Goal: Task Accomplishment & Management: Use online tool/utility

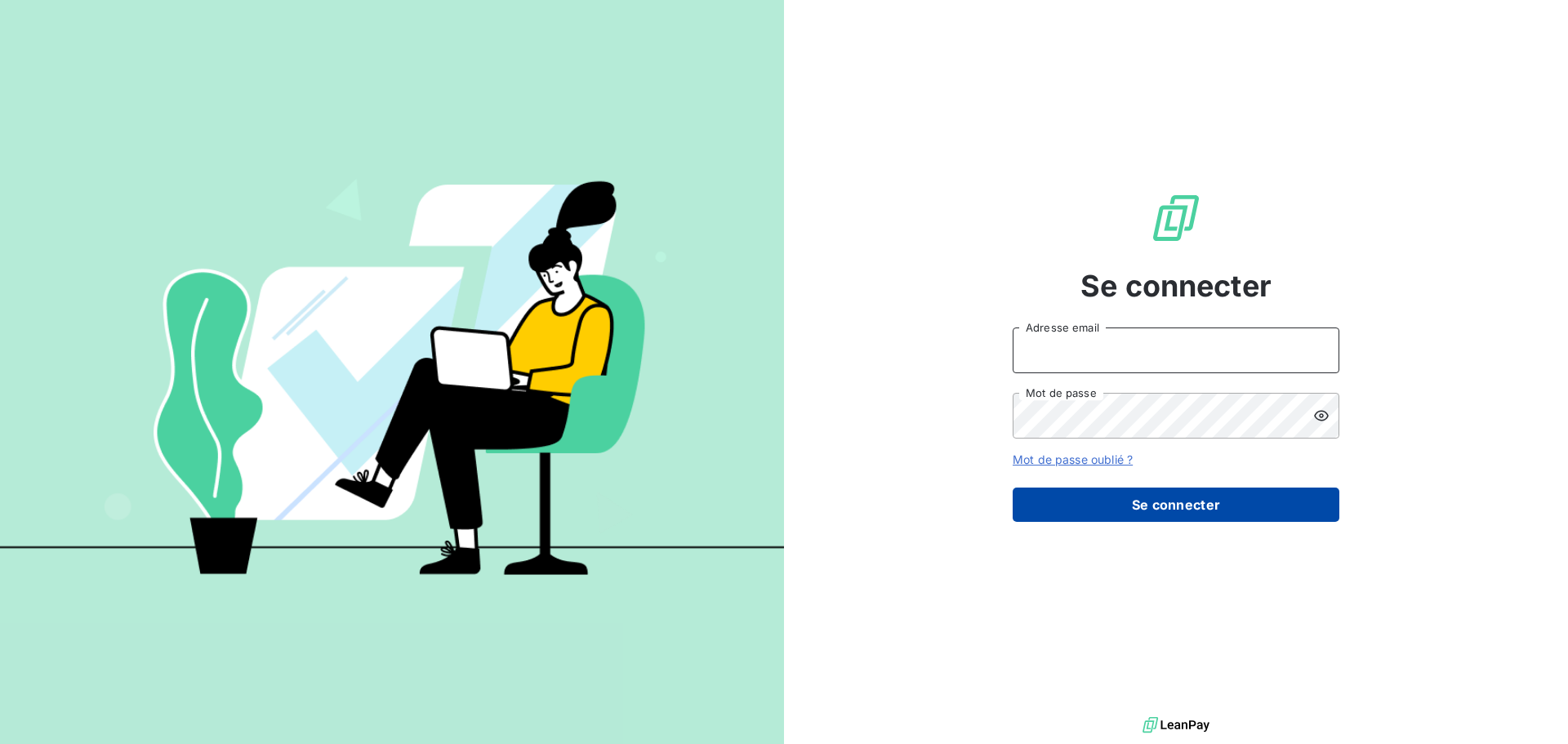
type input "[EMAIL_ADDRESS][DOMAIN_NAME]"
click at [1190, 506] on button "Se connecter" at bounding box center [1176, 505] width 327 height 34
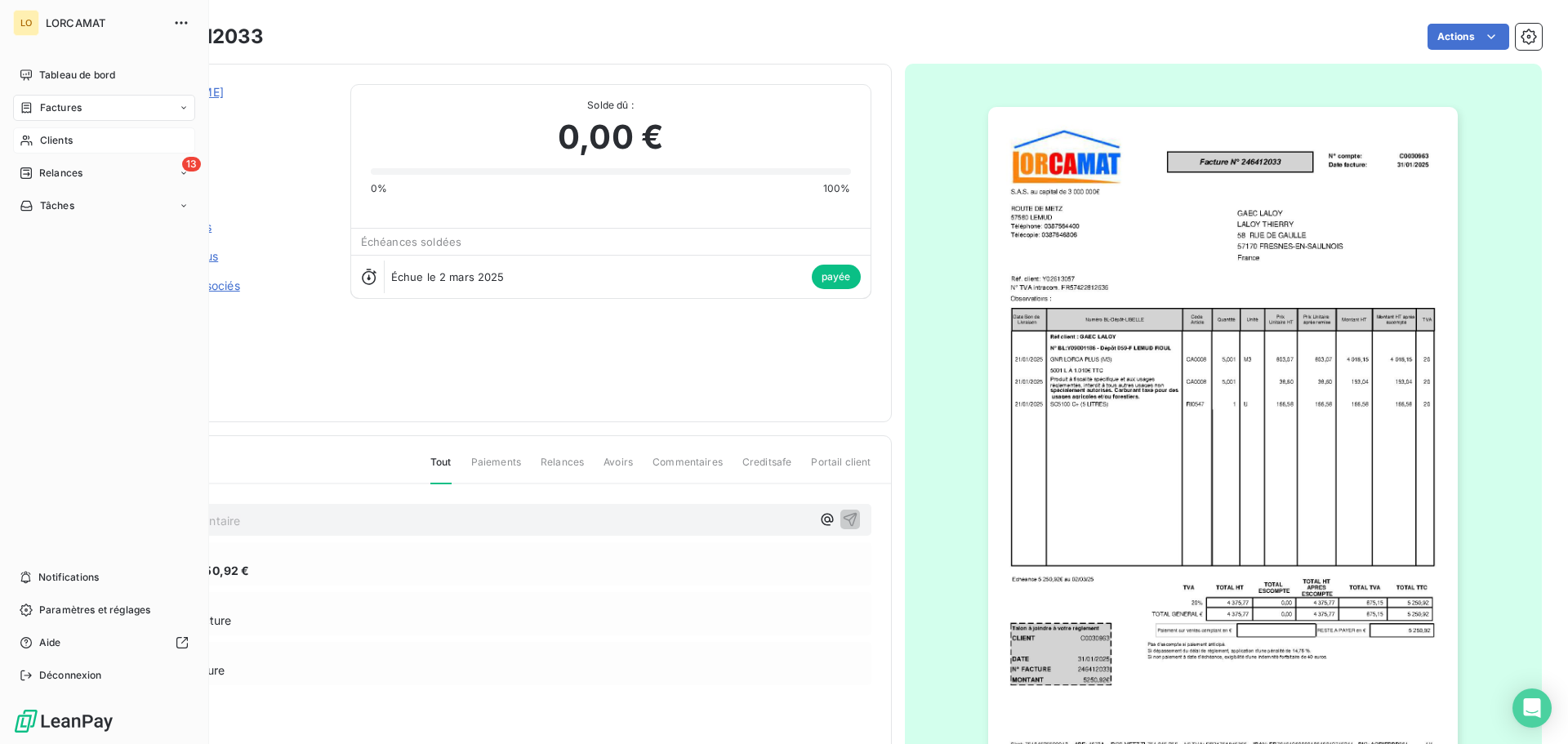
click at [34, 132] on div "Clients" at bounding box center [103, 140] width 182 height 27
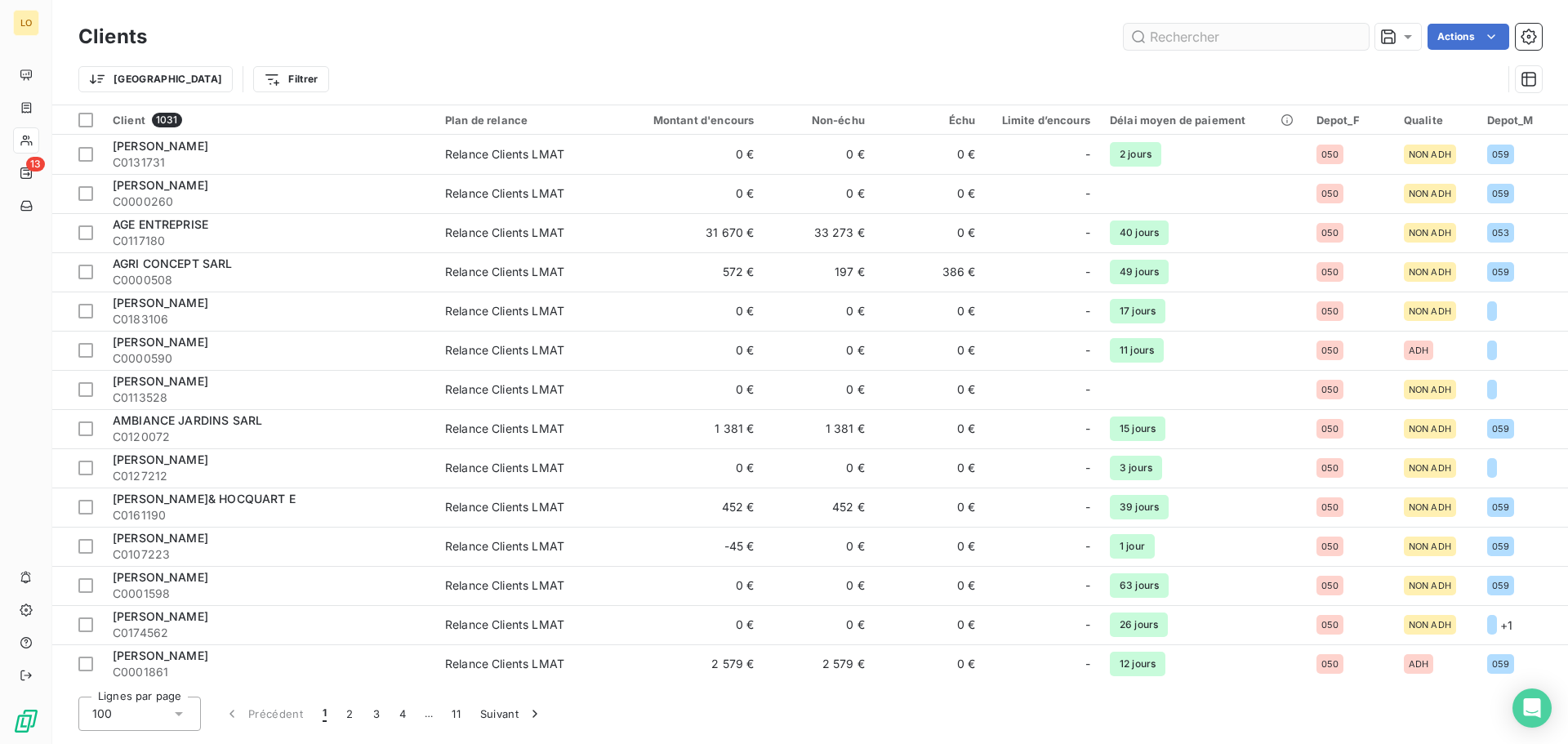
click at [1258, 31] on input "text" at bounding box center [1245, 36] width 245 height 27
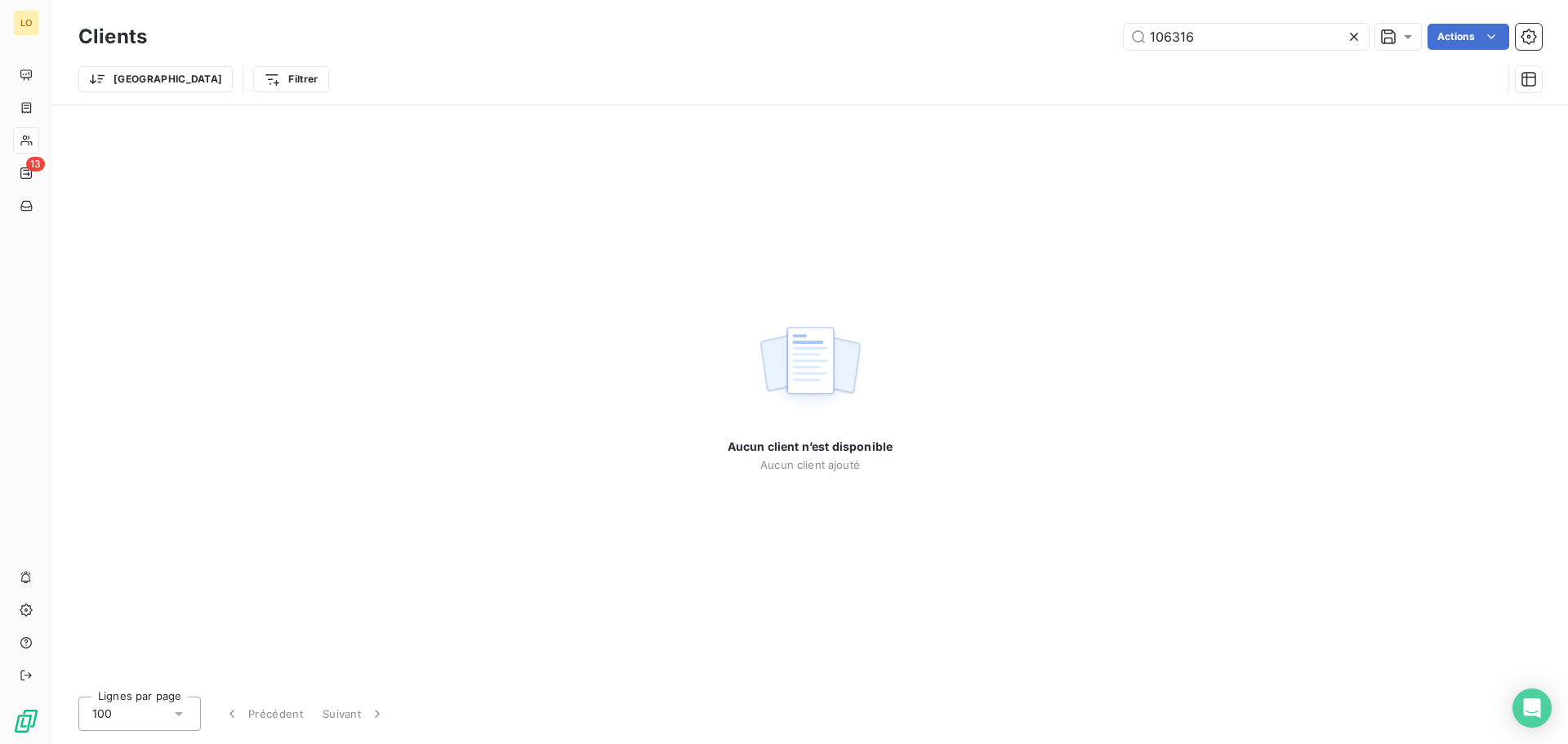
type input "106316"
drag, startPoint x: 1255, startPoint y: 40, endPoint x: 1066, endPoint y: 31, distance: 189.2
click at [1066, 31] on div "106316 Actions" at bounding box center [854, 36] width 1375 height 27
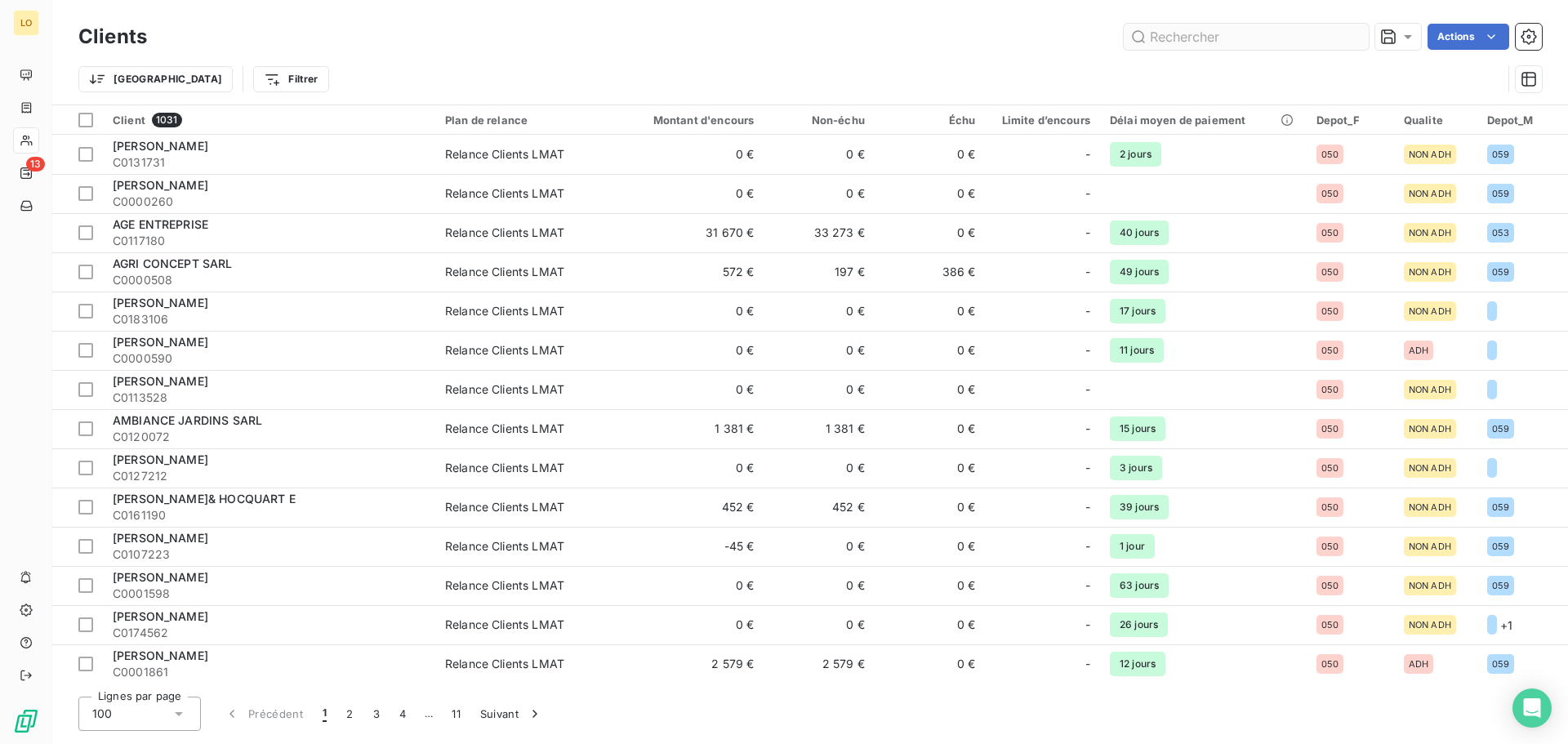
click at [1244, 39] on input "text" at bounding box center [1245, 36] width 245 height 27
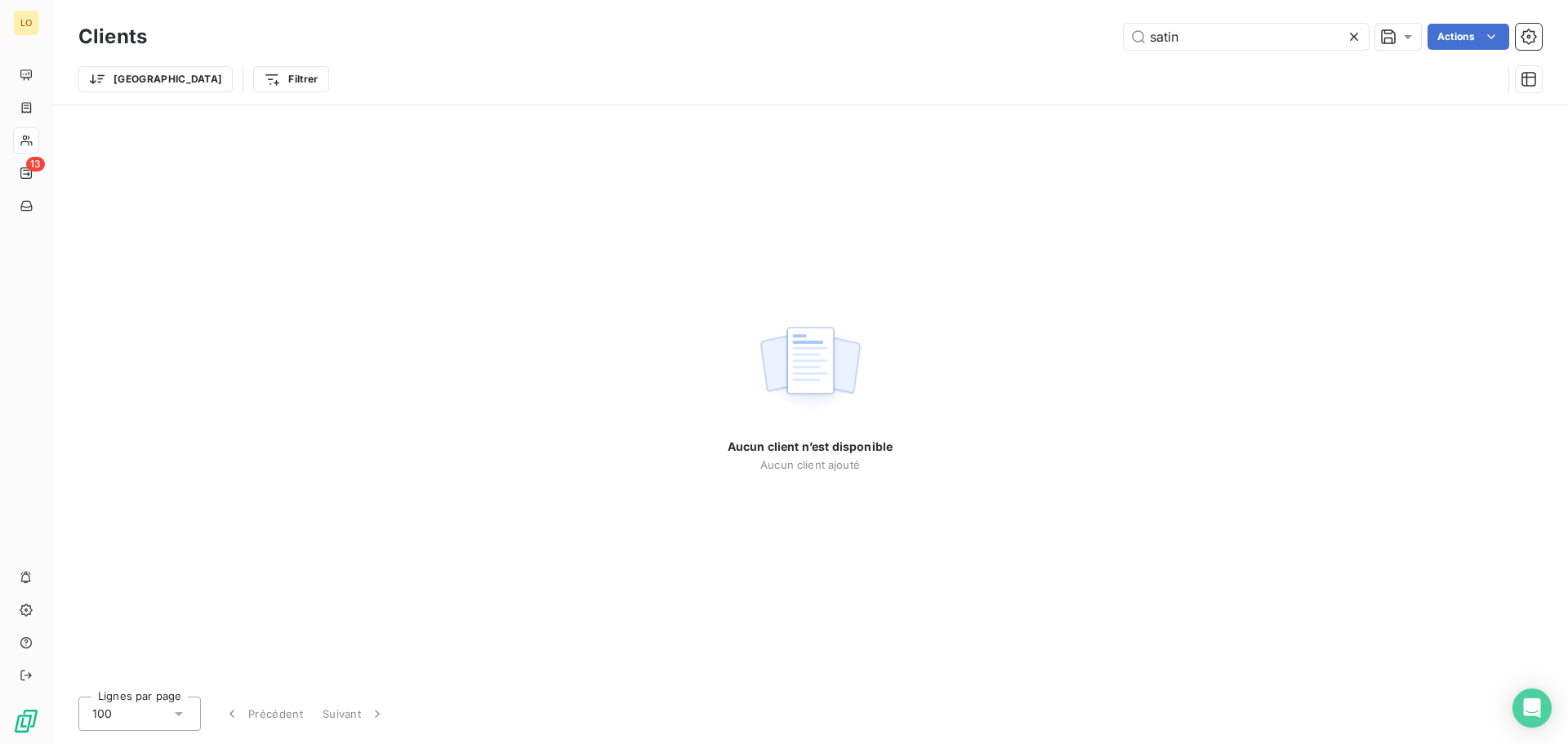
type input "satin"
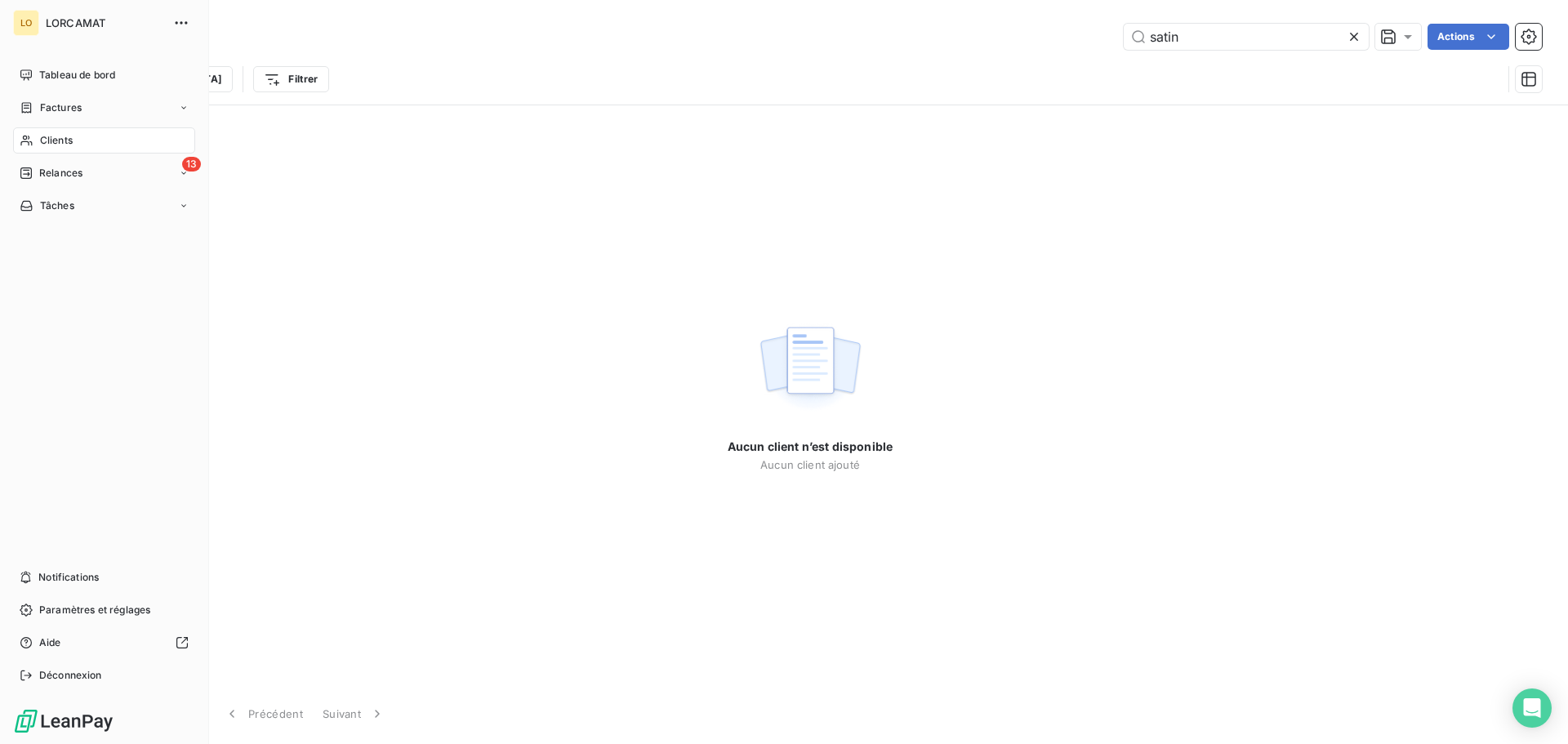
click at [29, 135] on icon at bounding box center [27, 140] width 14 height 13
click at [63, 142] on span "Clients" at bounding box center [56, 140] width 32 height 15
click at [81, 80] on span "Tableau de bord" at bounding box center [77, 75] width 76 height 15
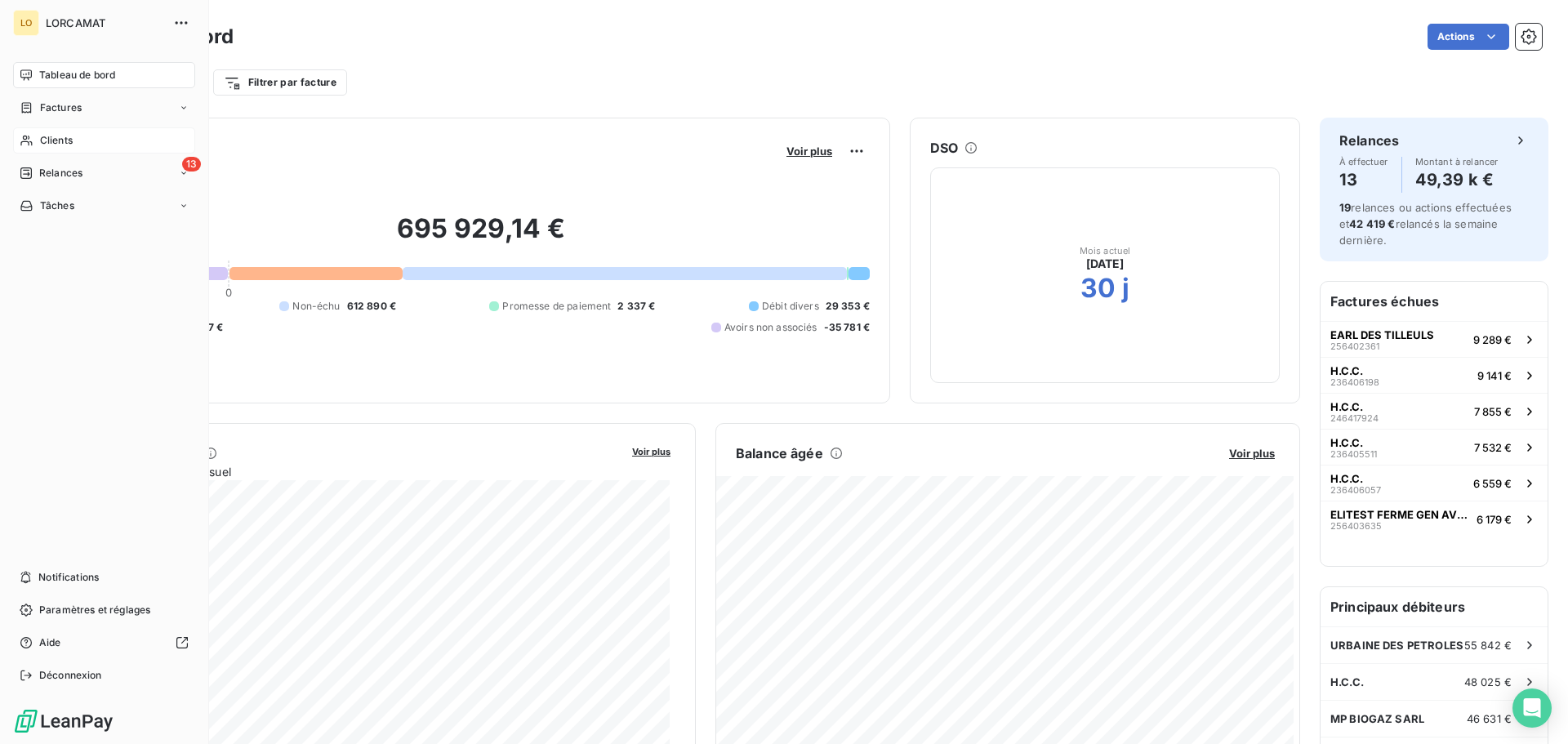
click at [79, 142] on div "Clients" at bounding box center [103, 140] width 182 height 27
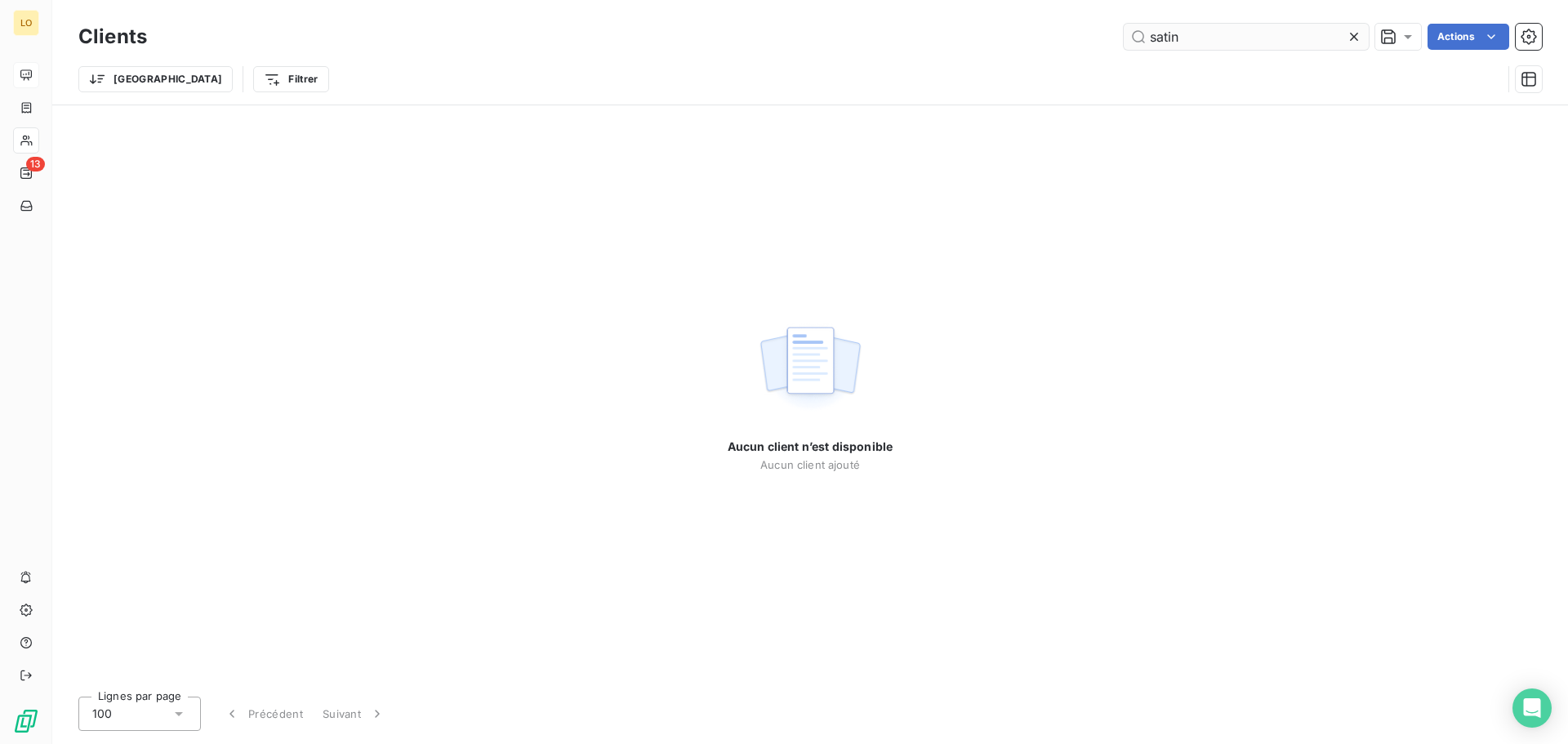
click at [1235, 29] on input "satin" at bounding box center [1245, 36] width 245 height 27
drag, startPoint x: 1167, startPoint y: 42, endPoint x: 1061, endPoint y: 41, distance: 106.0
click at [1067, 43] on div "satin Actions" at bounding box center [854, 36] width 1375 height 27
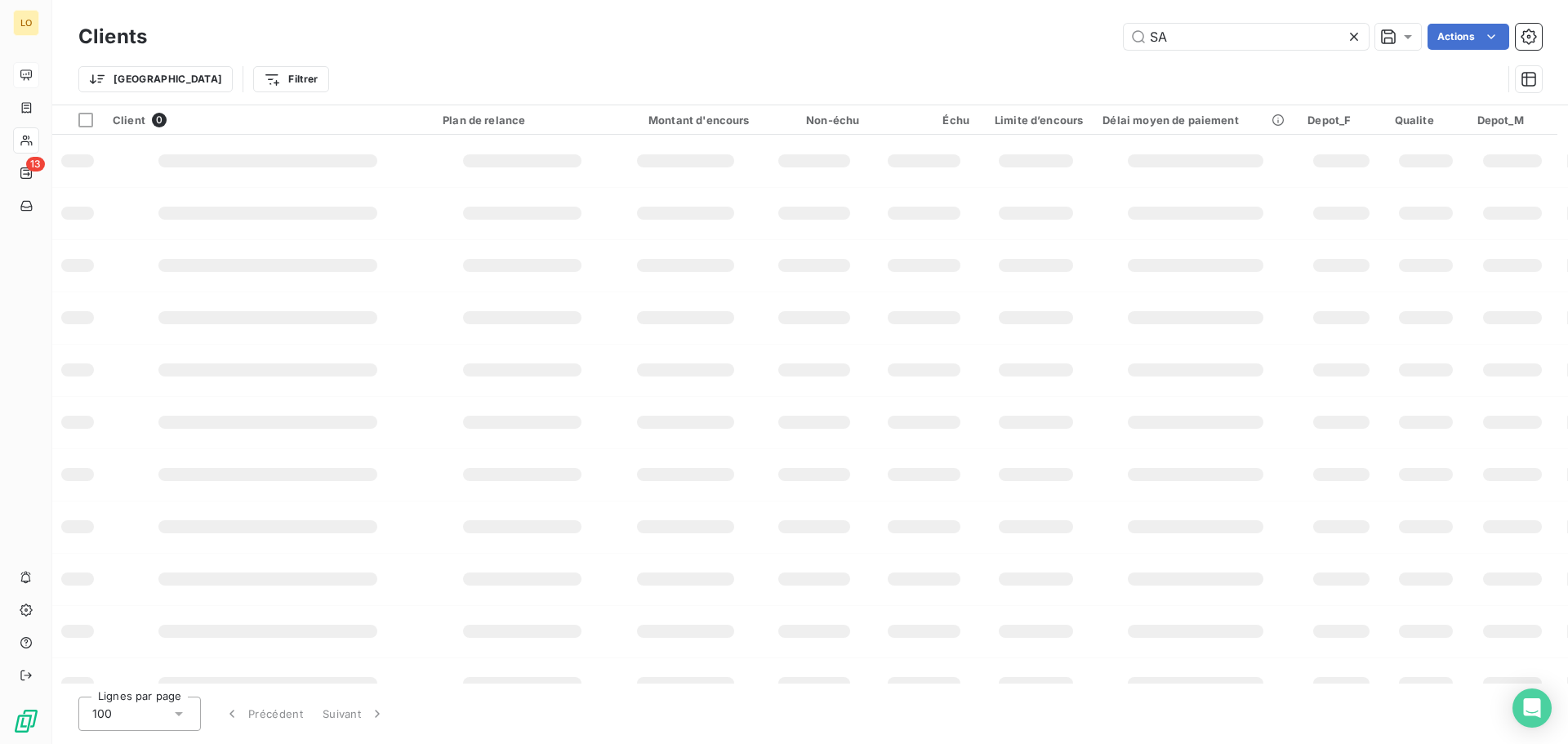
type input "S"
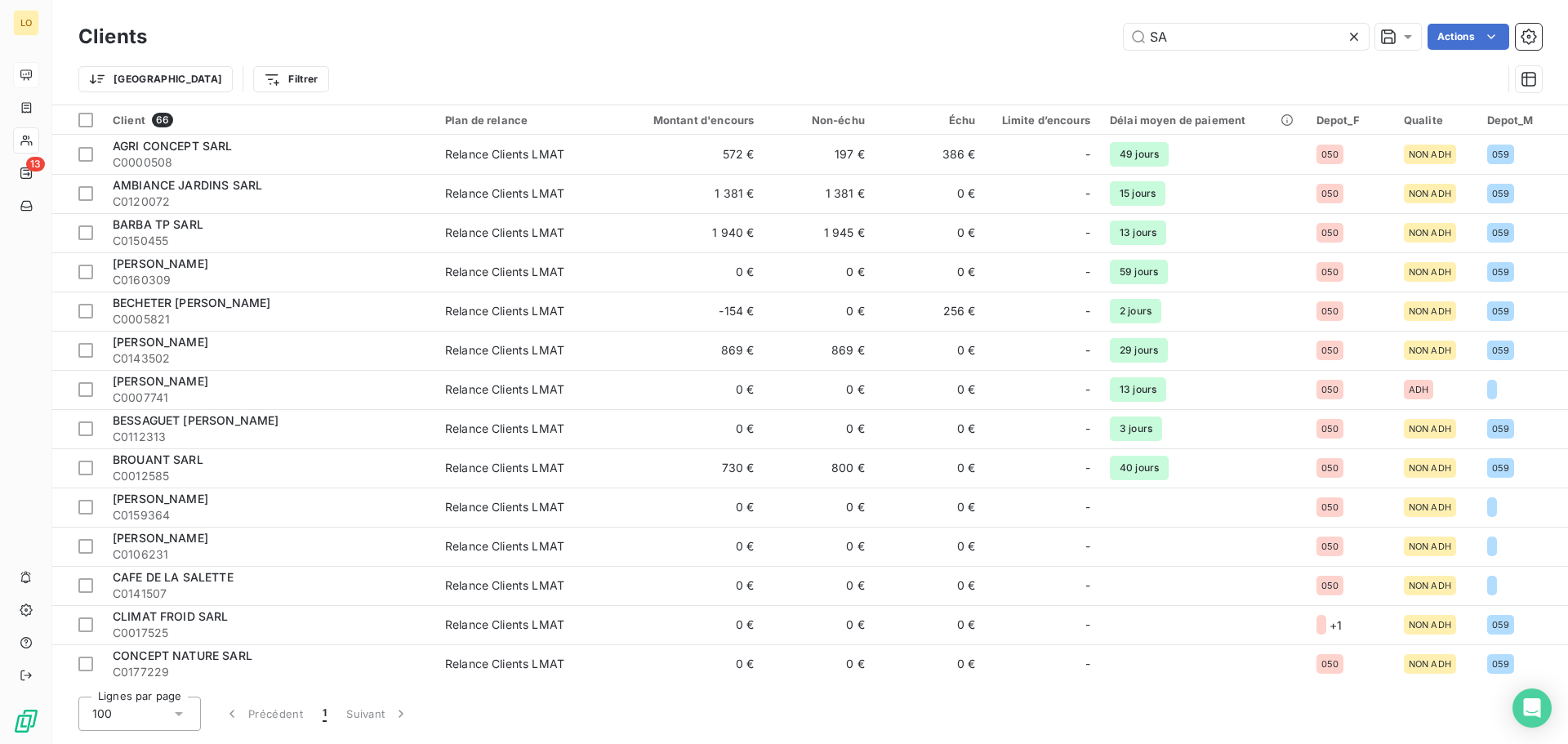
type input "S"
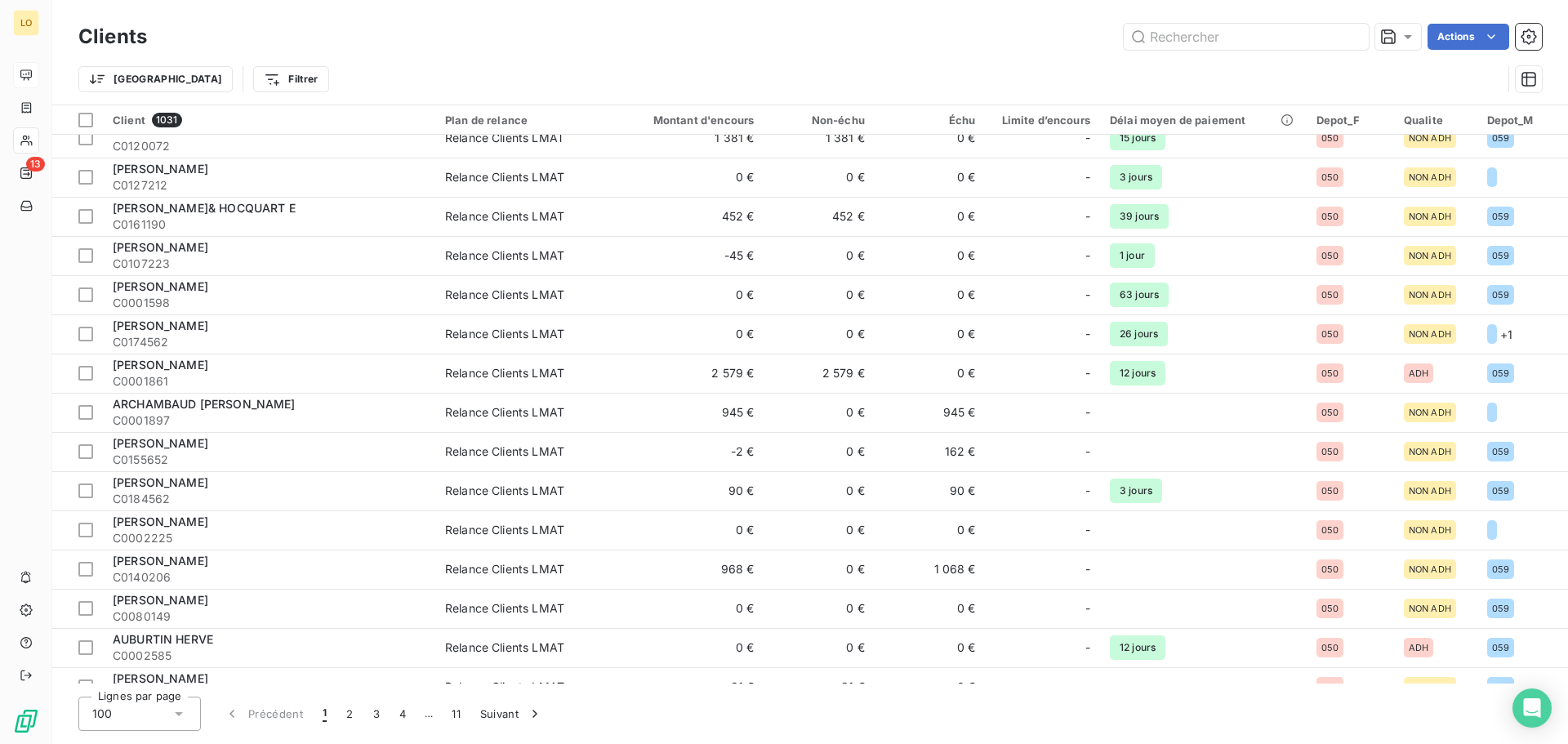
scroll to position [572, 0]
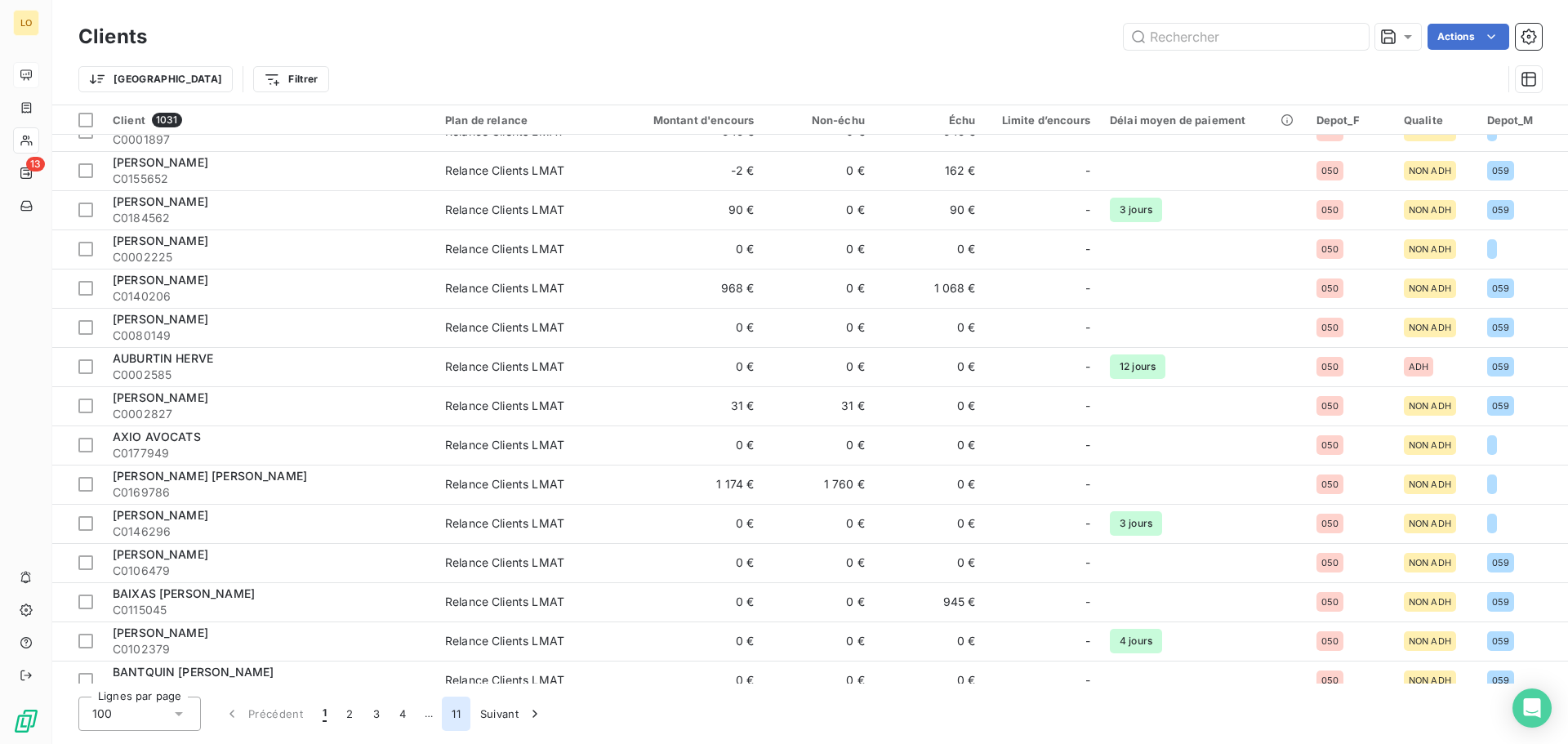
click at [454, 718] on button "11" at bounding box center [455, 713] width 29 height 34
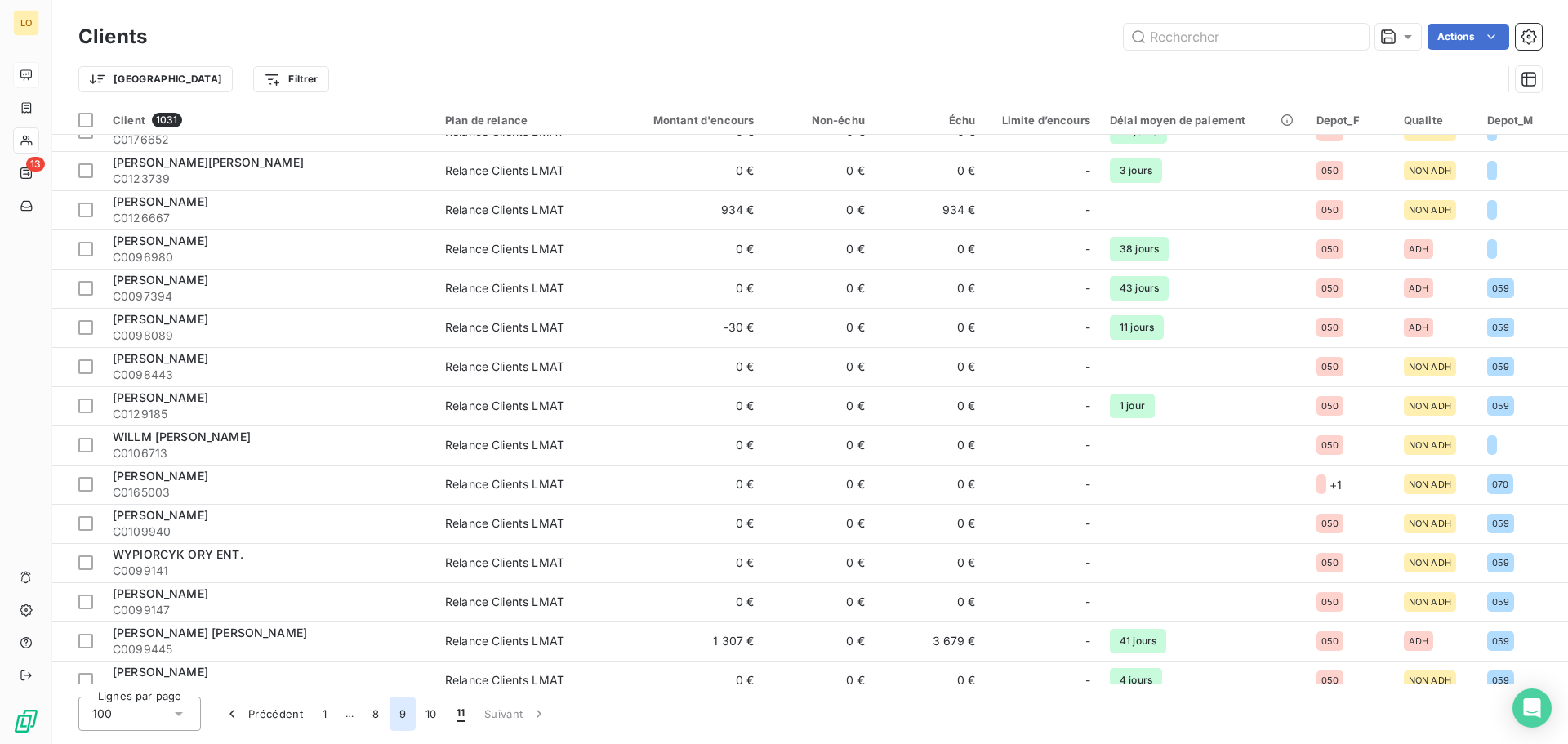
click at [400, 712] on button "9" at bounding box center [402, 713] width 27 height 34
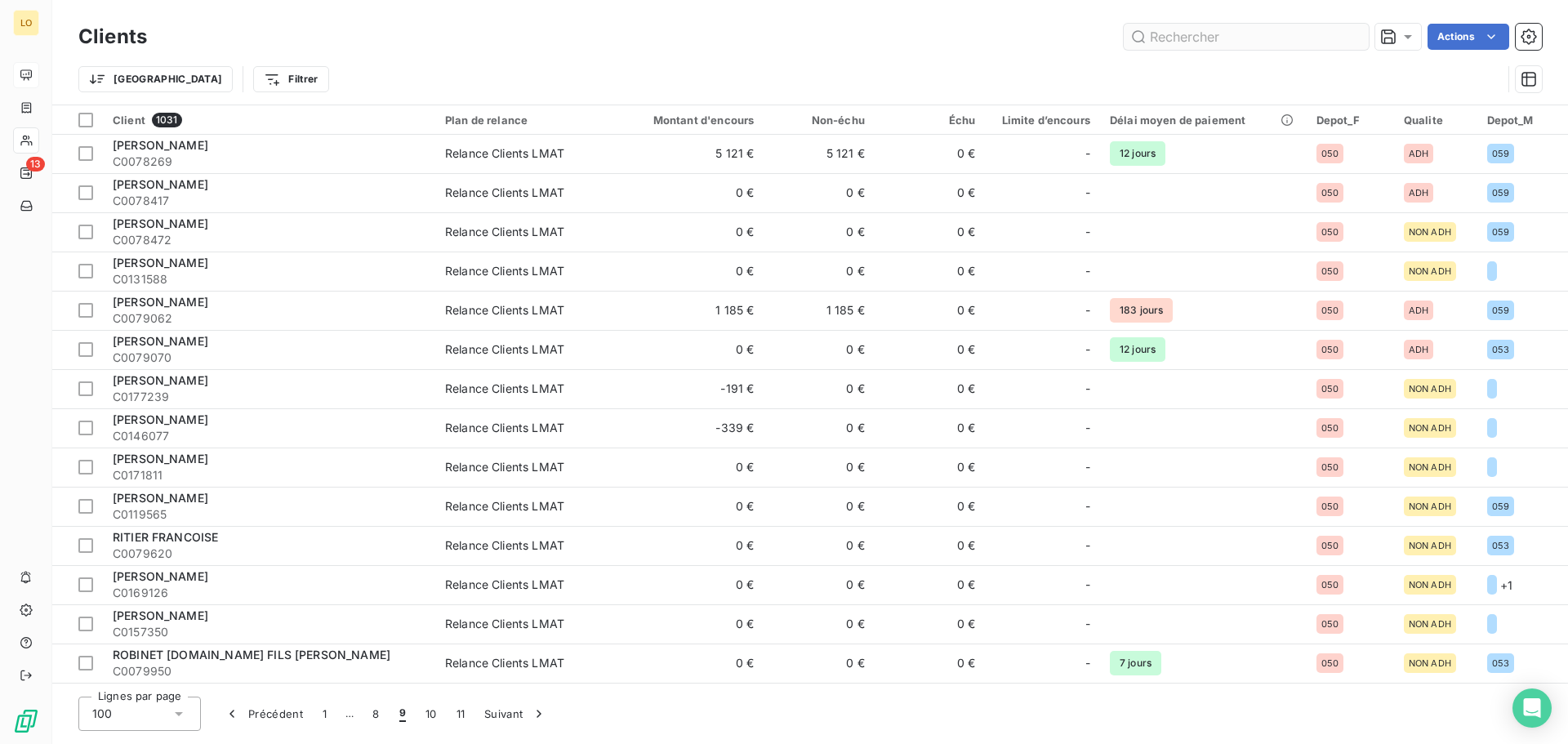
scroll to position [1634, 0]
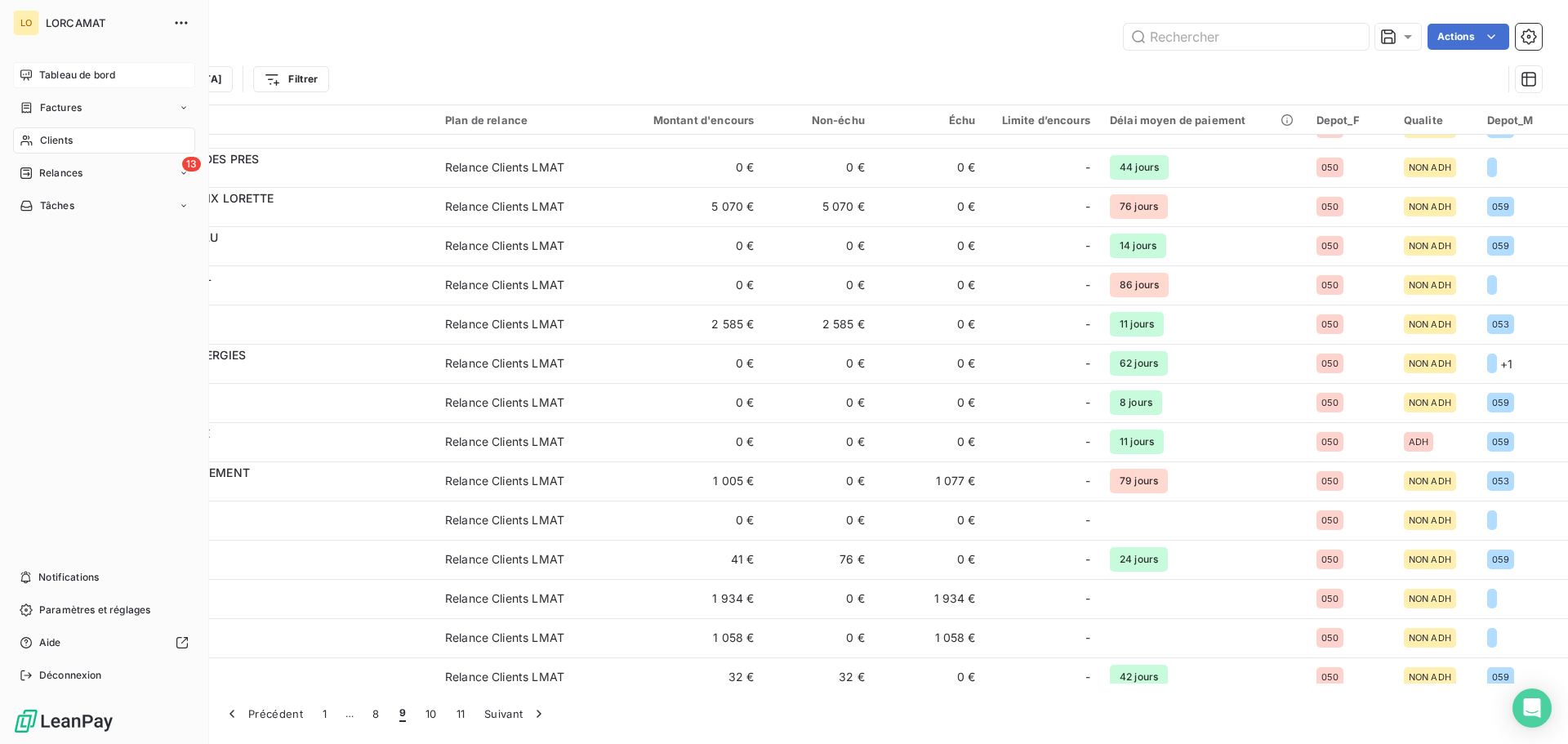
click at [48, 17] on span "LORCAMAT" at bounding box center [104, 23] width 118 height 13
click at [37, 74] on div "Tableau de bord" at bounding box center [103, 75] width 182 height 27
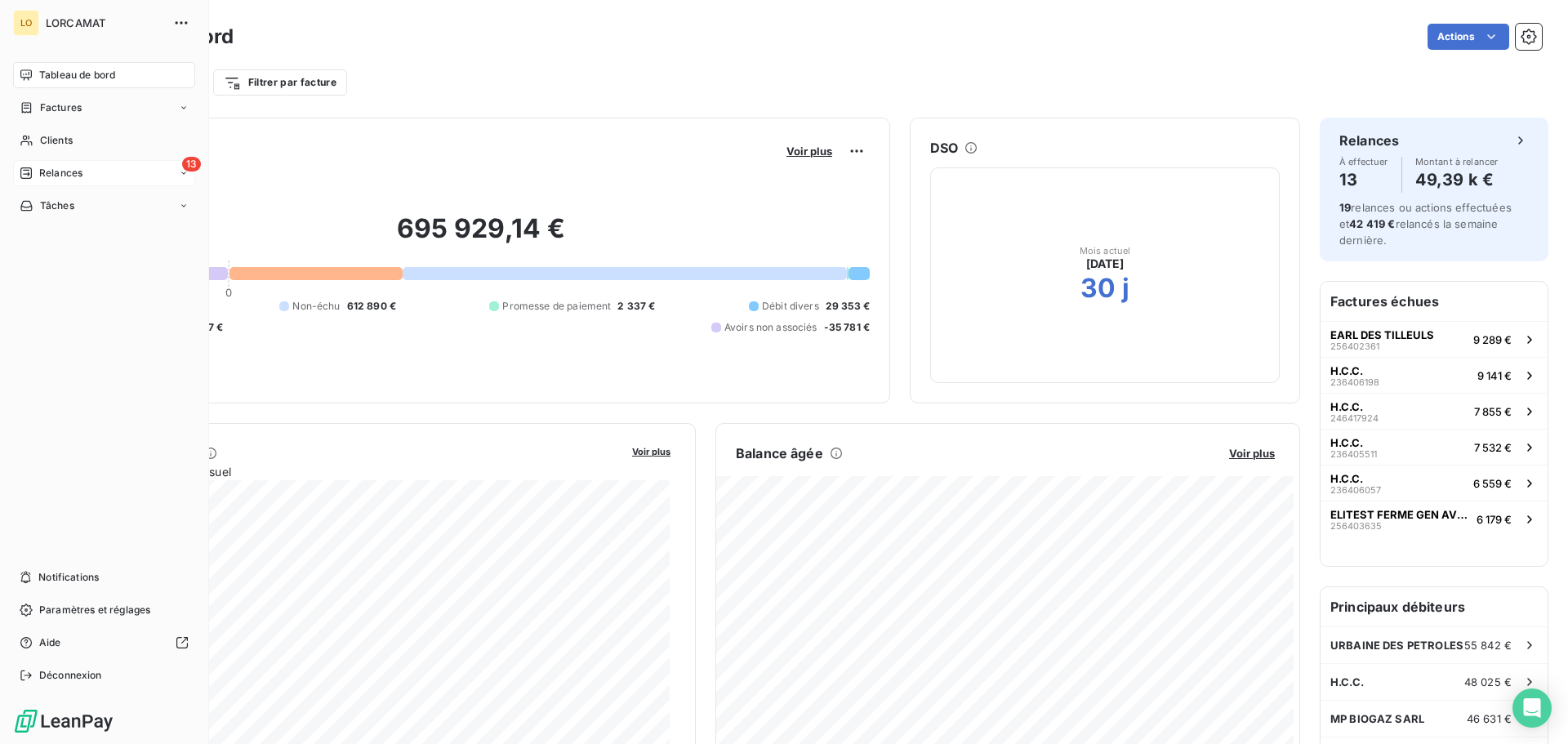
click at [39, 177] on span "Relances" at bounding box center [61, 173] width 43 height 15
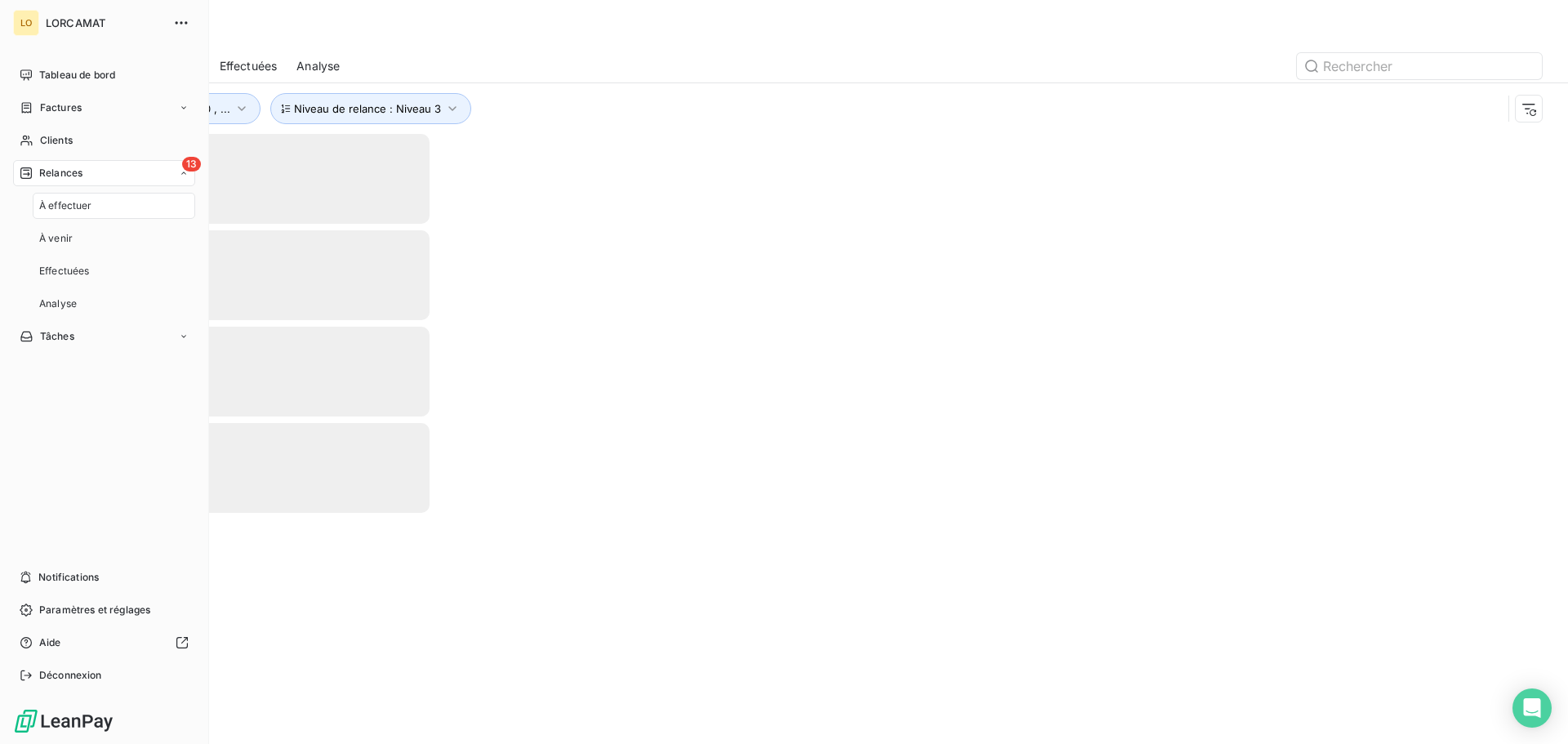
click at [75, 202] on span "À effectuer" at bounding box center [66, 206] width 53 height 15
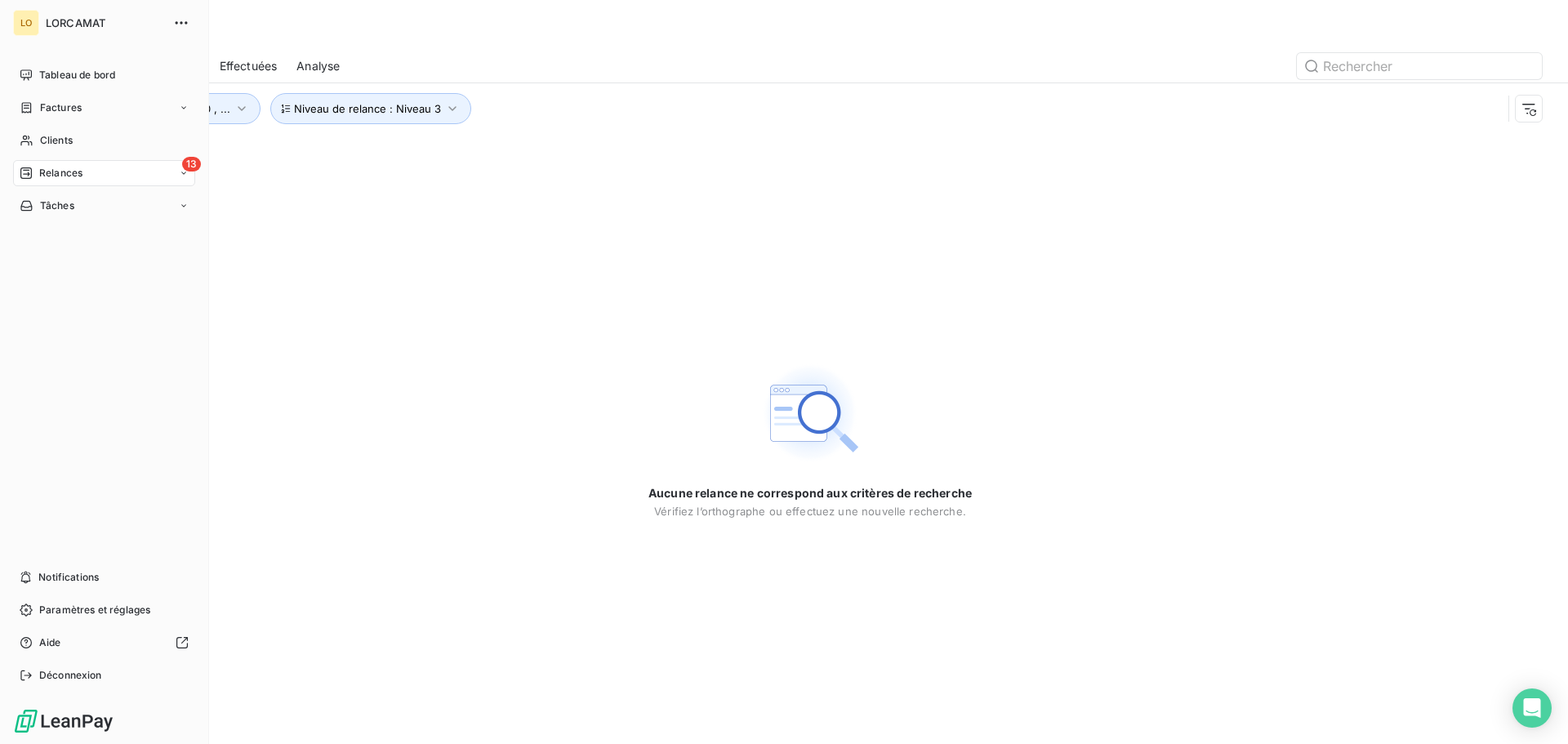
click at [61, 172] on span "Relances" at bounding box center [61, 173] width 43 height 15
click at [61, 233] on span "À venir" at bounding box center [56, 238] width 33 height 15
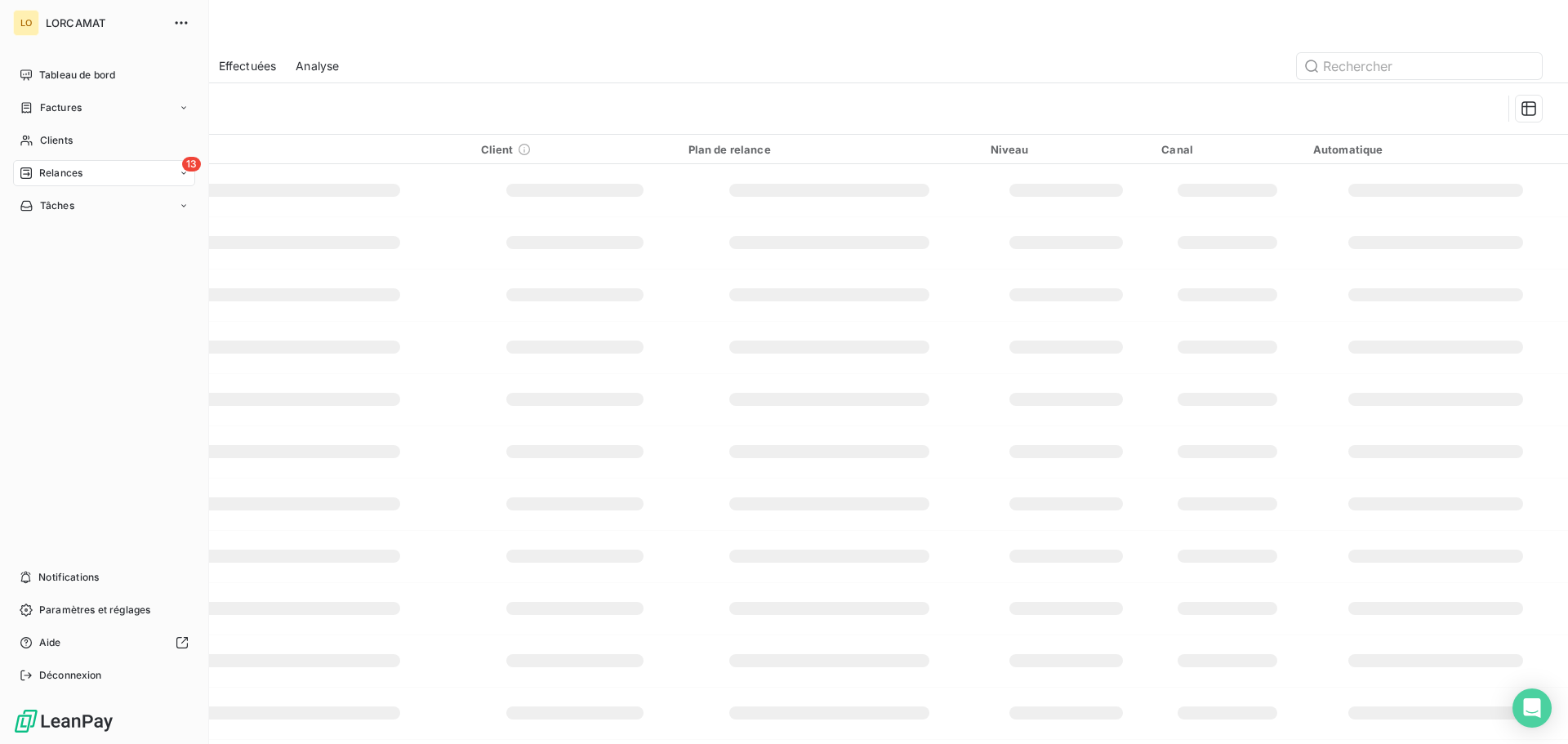
click at [43, 172] on span "Relances" at bounding box center [61, 173] width 43 height 15
click at [78, 272] on span "Effectuées" at bounding box center [64, 271] width 50 height 15
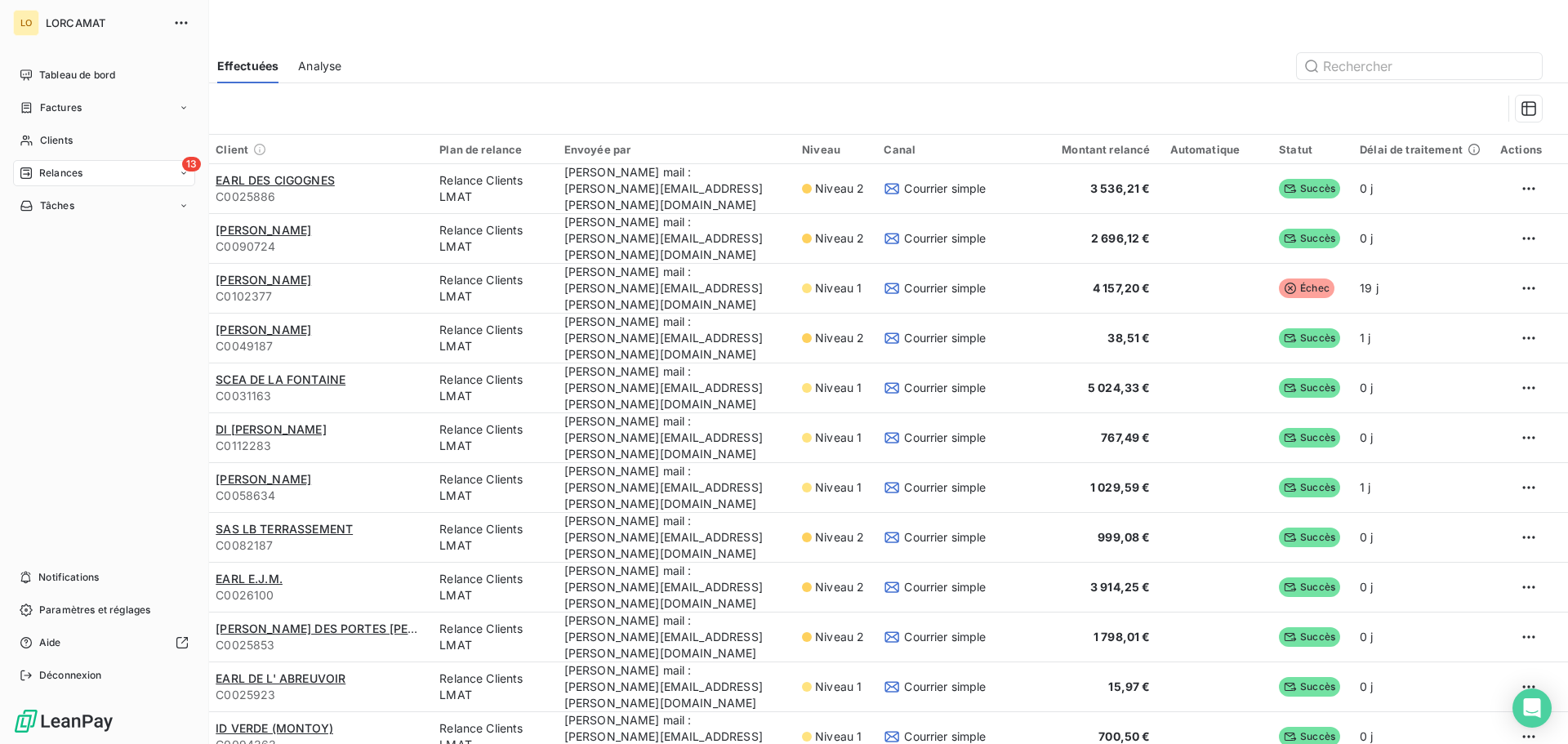
click at [55, 175] on span "Relances" at bounding box center [61, 173] width 43 height 15
click at [91, 298] on div "Analyse" at bounding box center [113, 304] width 162 height 27
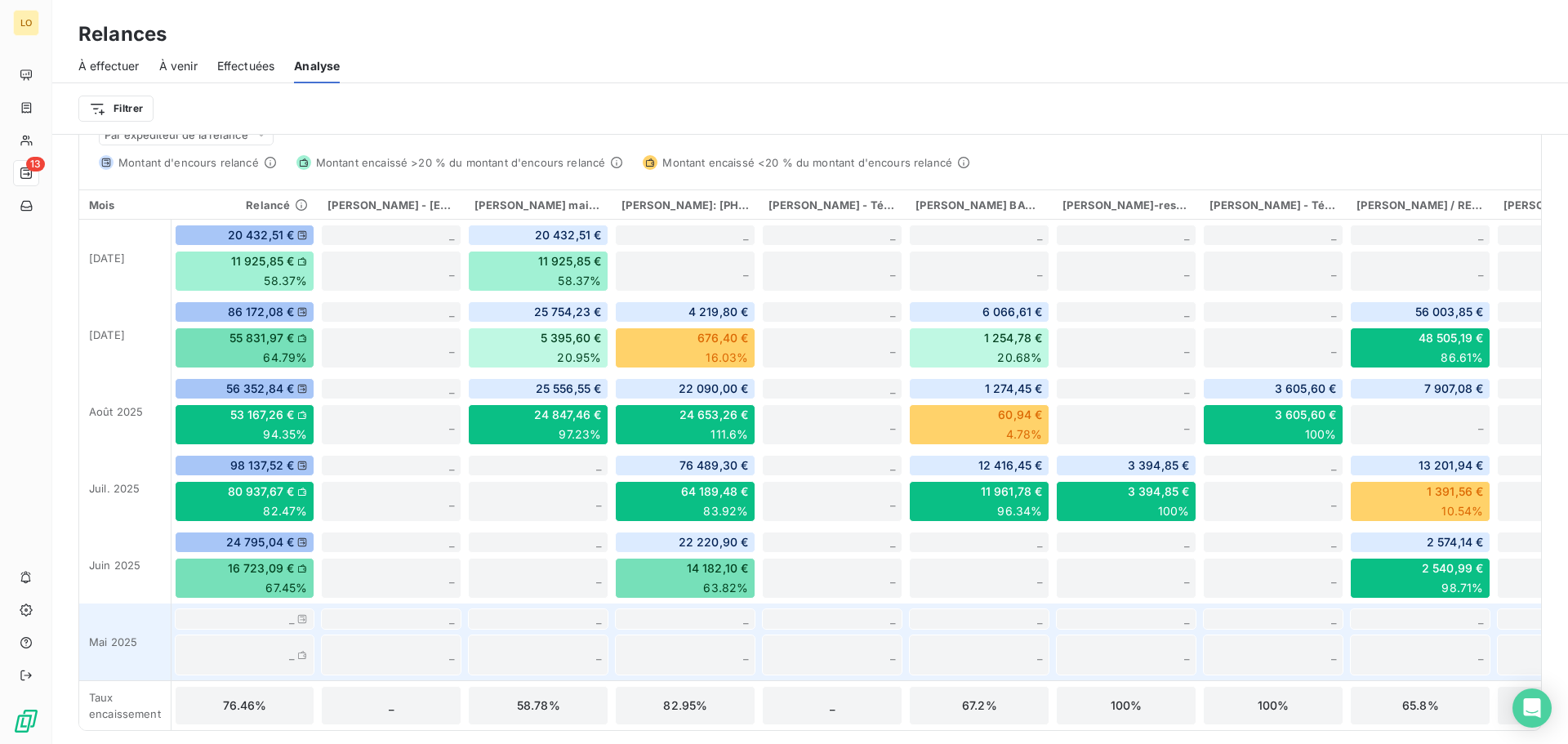
scroll to position [467, 0]
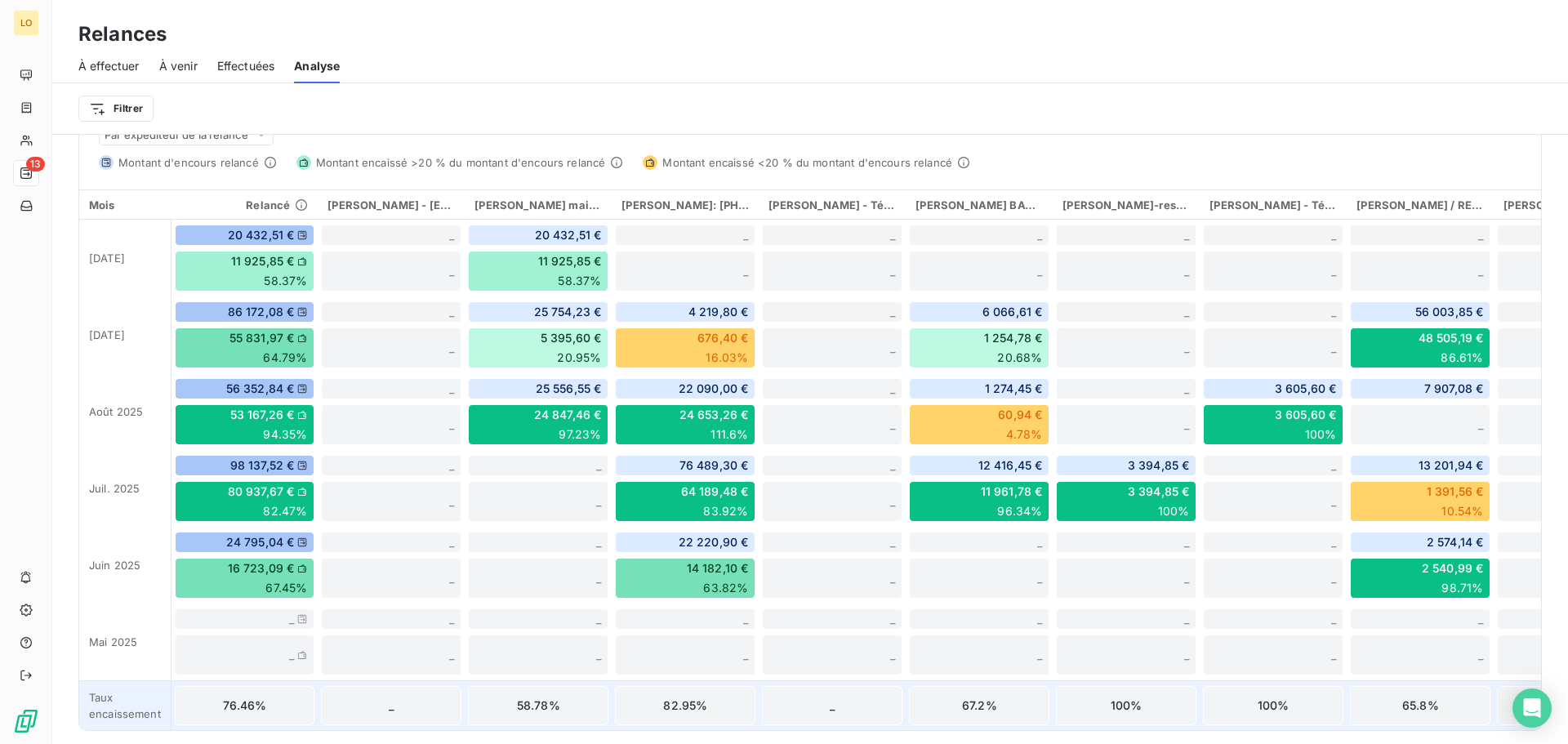
click at [533, 697] on div "58.78%" at bounding box center [538, 706] width 141 height 39
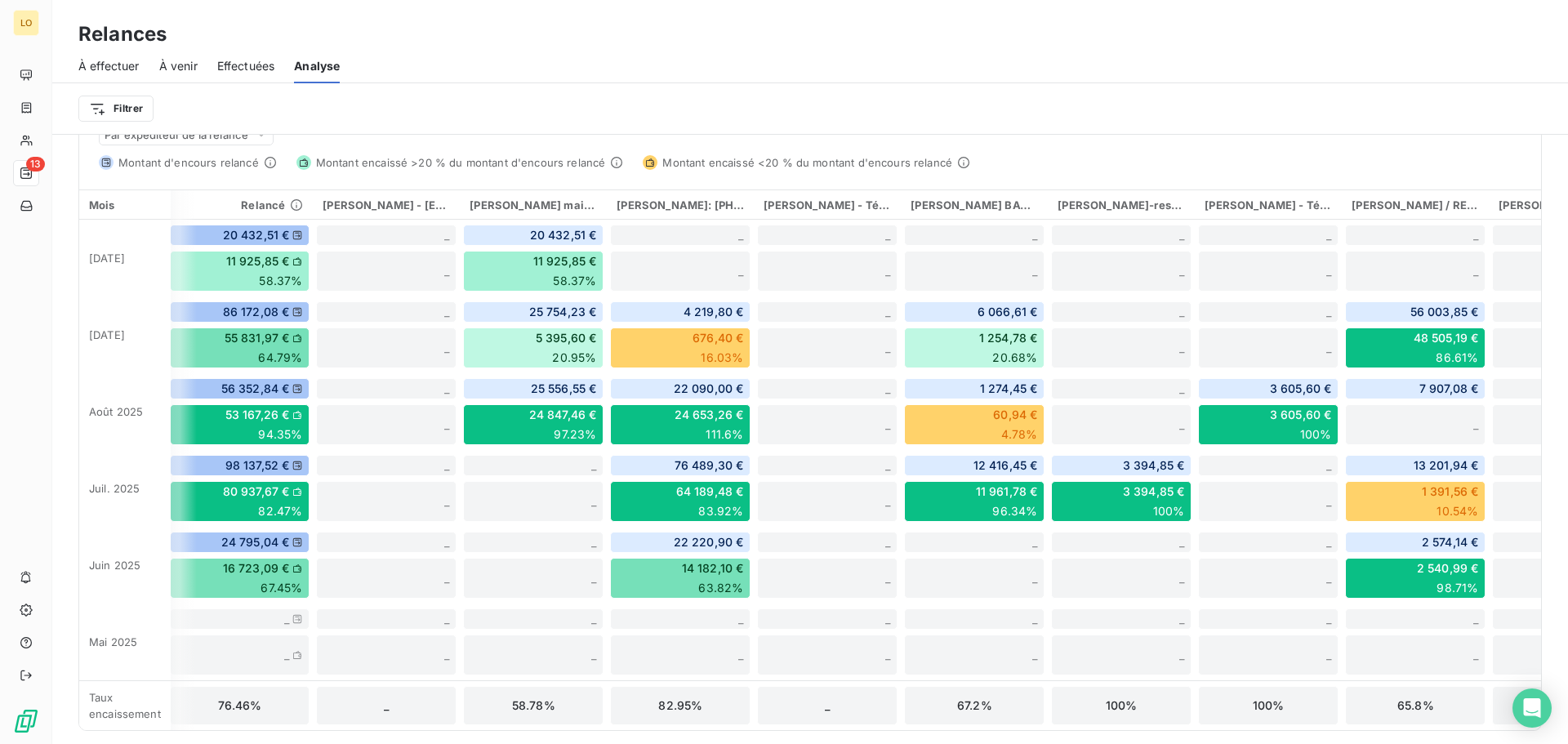
scroll to position [0, 0]
